Goal: Task Accomplishment & Management: Manage account settings

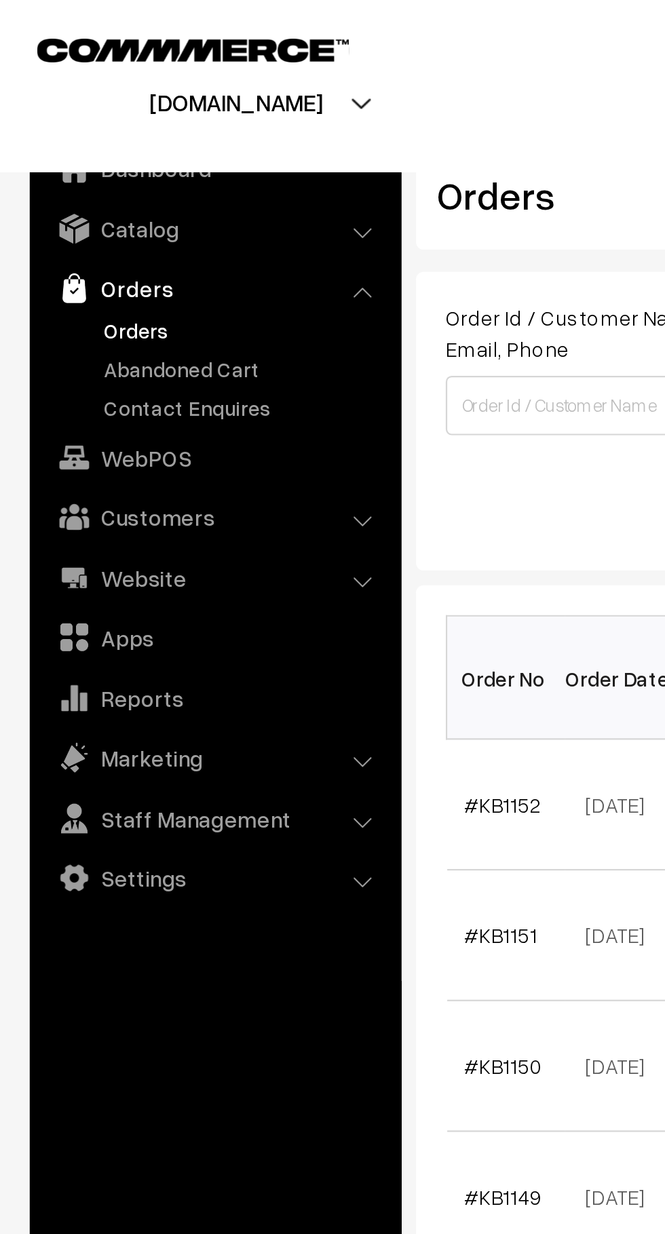
click at [103, 173] on link "Abandoned Cart" at bounding box center [111, 168] width 134 height 14
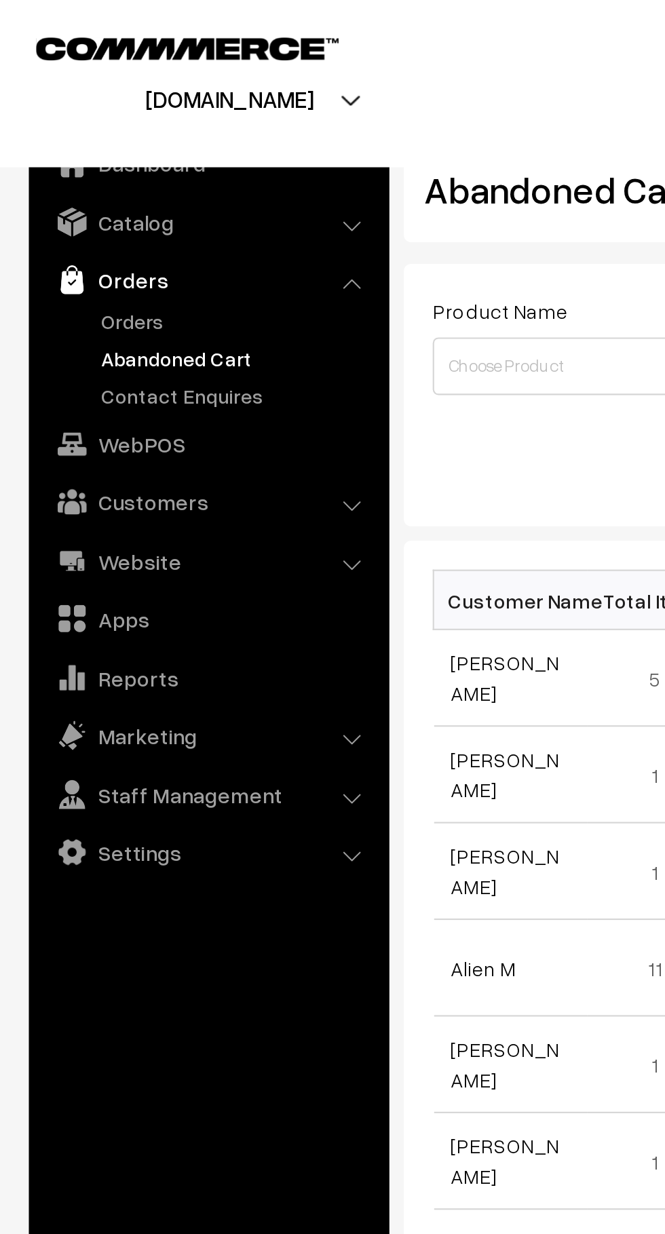
click at [72, 156] on link "Orders" at bounding box center [111, 151] width 134 height 14
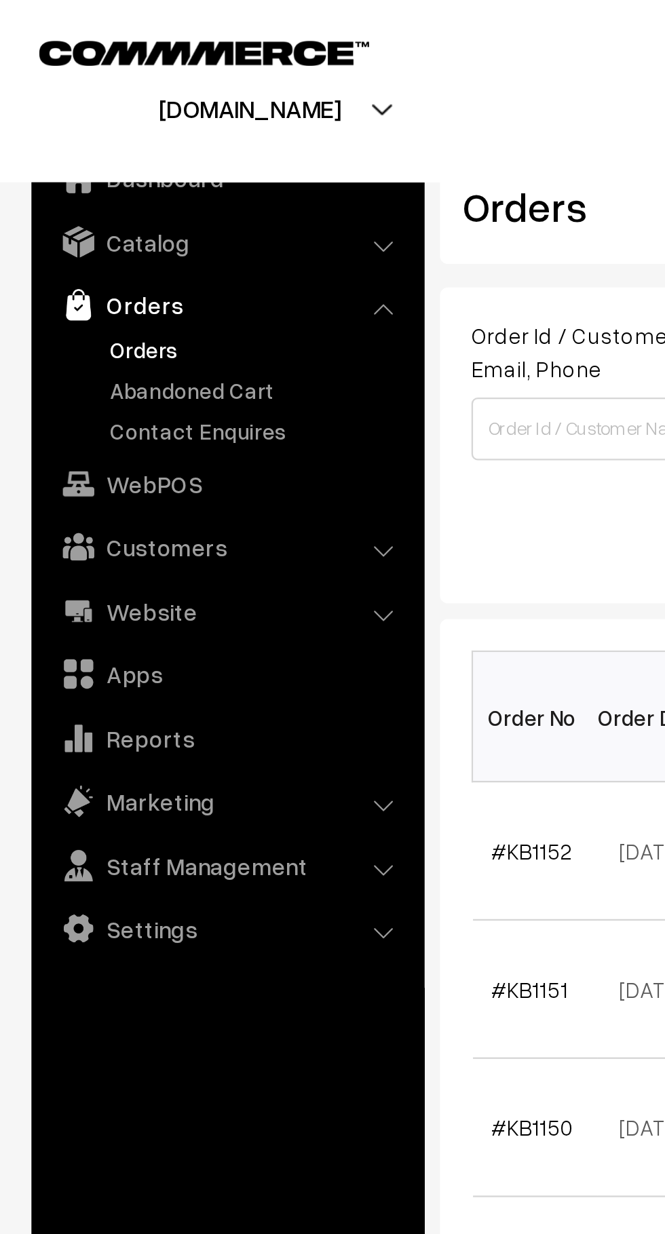
click at [109, 166] on link "Abandoned Cart" at bounding box center [111, 168] width 134 height 14
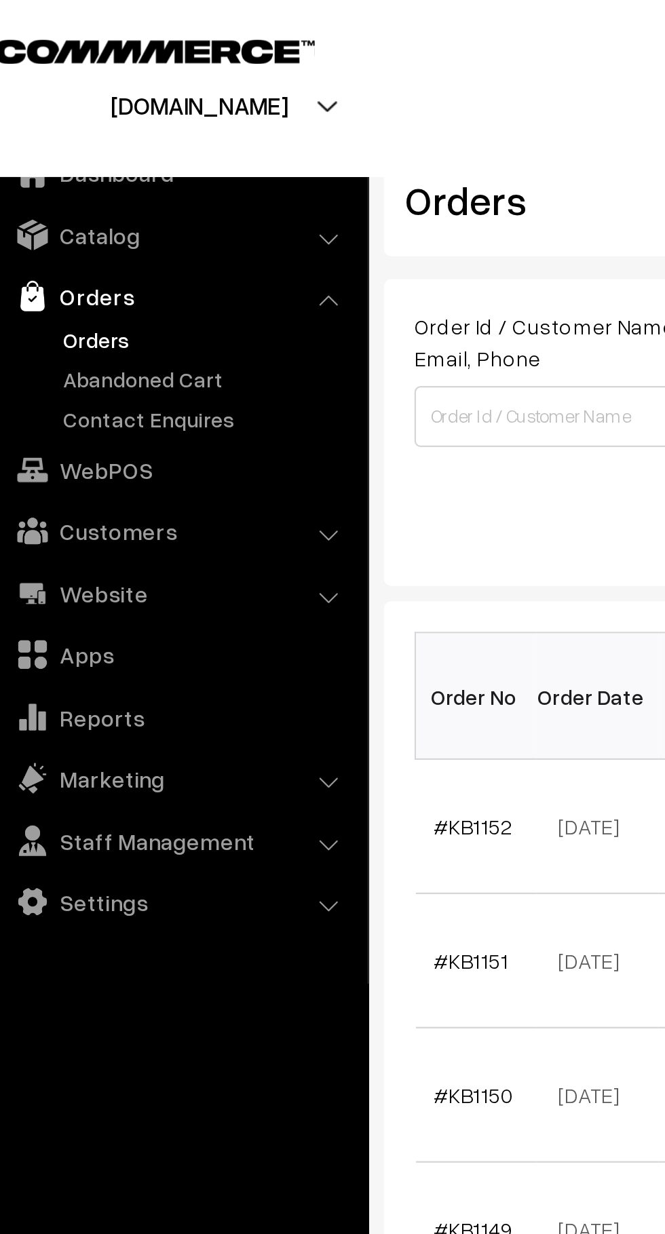
click at [113, 166] on link "Abandoned Cart" at bounding box center [111, 168] width 134 height 14
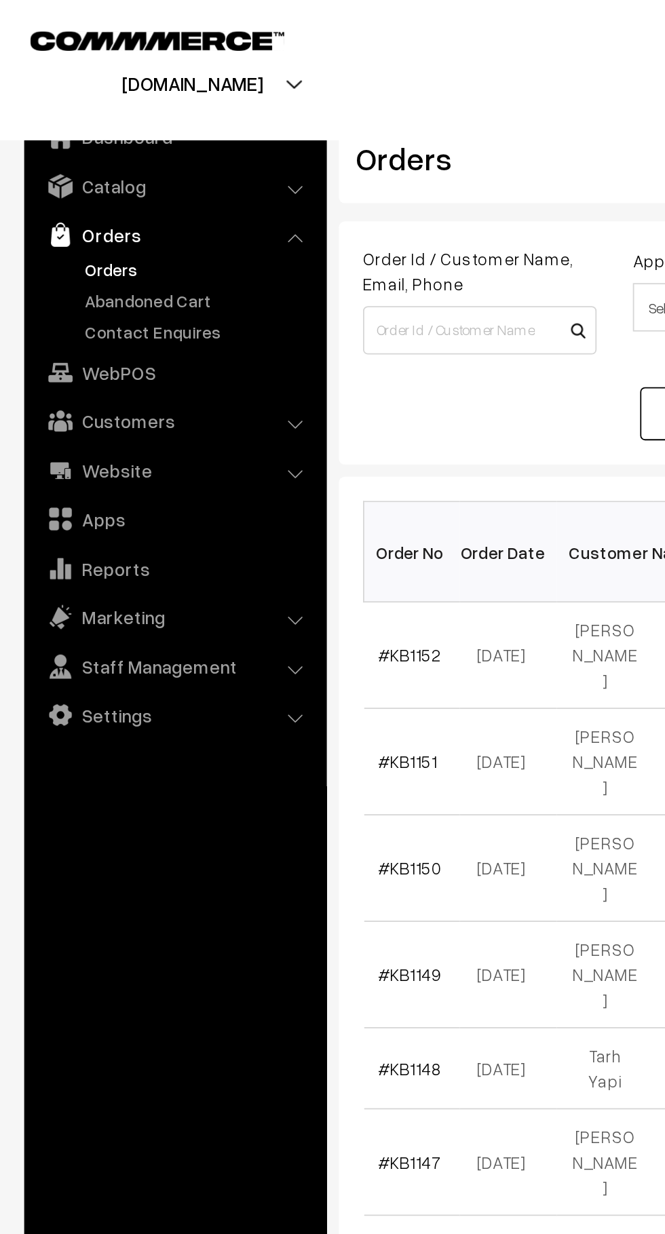
click at [121, 174] on link "Abandoned Cart" at bounding box center [111, 168] width 134 height 14
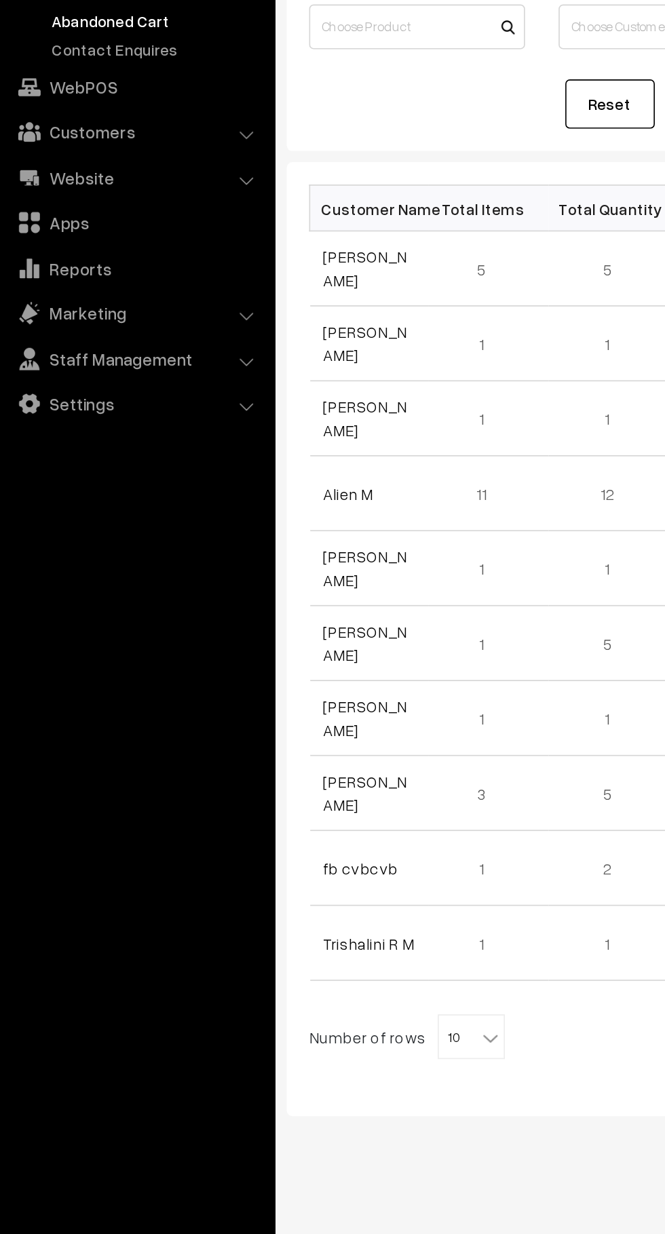
click at [235, 322] on link "[PERSON_NAME]" at bounding box center [237, 319] width 51 height 26
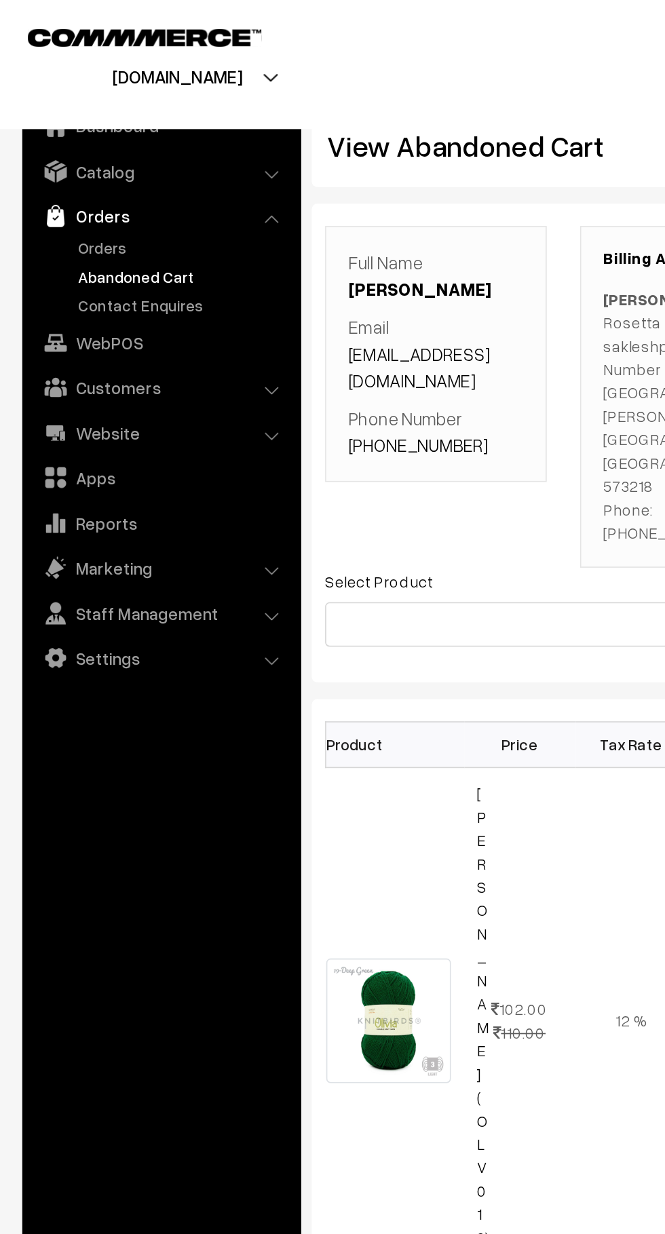
click at [71, 148] on link "Orders" at bounding box center [111, 151] width 134 height 14
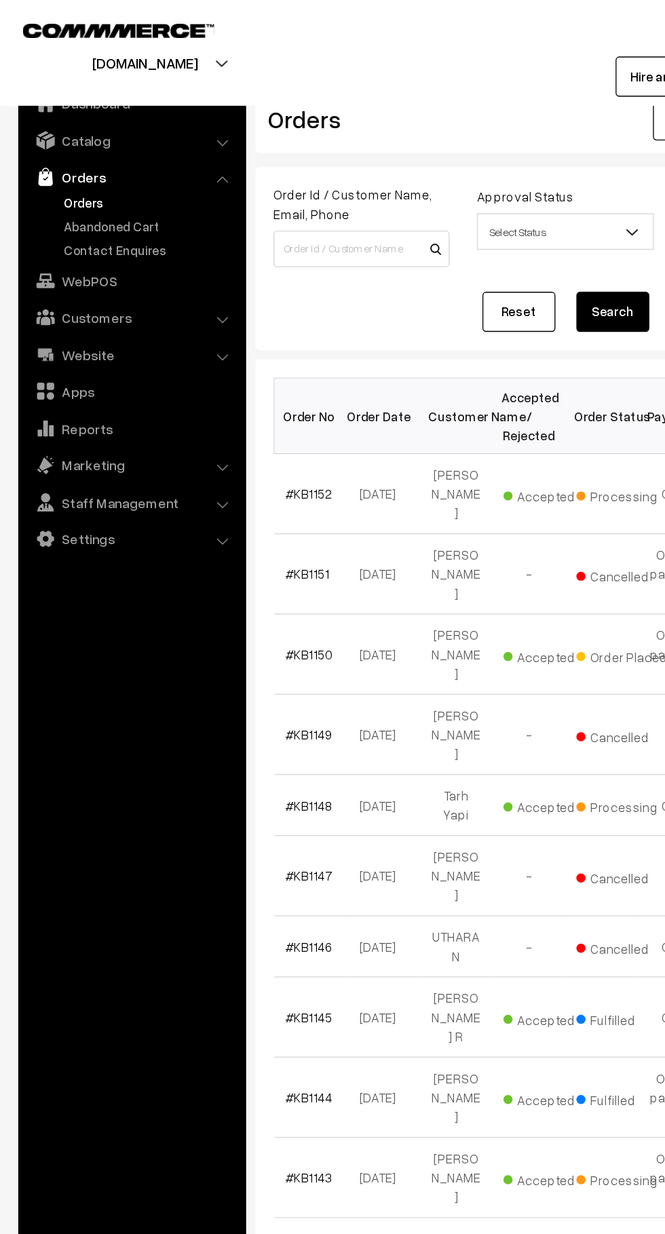
click at [119, 165] on link "Abandoned Cart" at bounding box center [111, 168] width 134 height 14
